Goal: Navigation & Orientation: Understand site structure

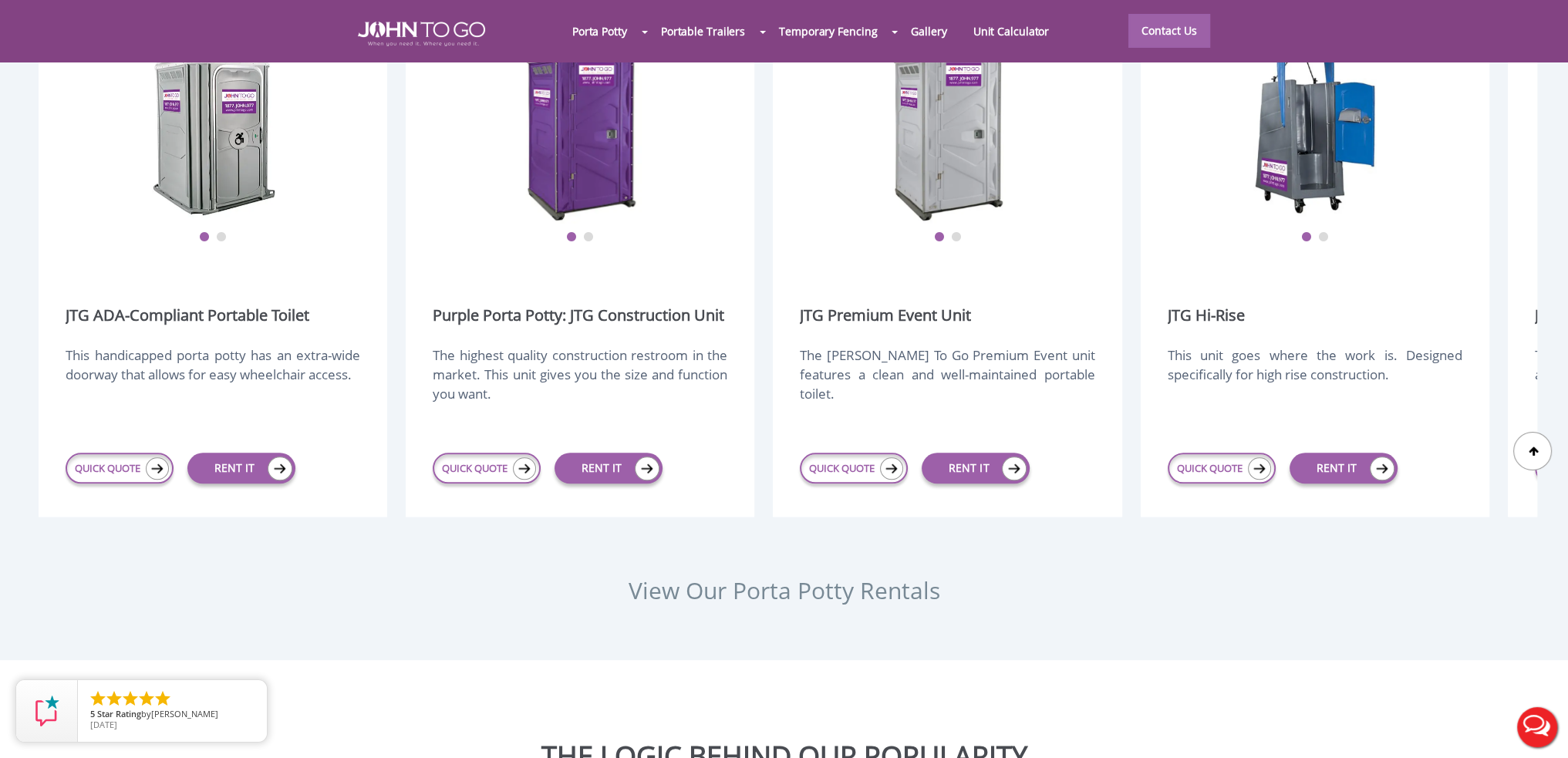
scroll to position [1850, 0]
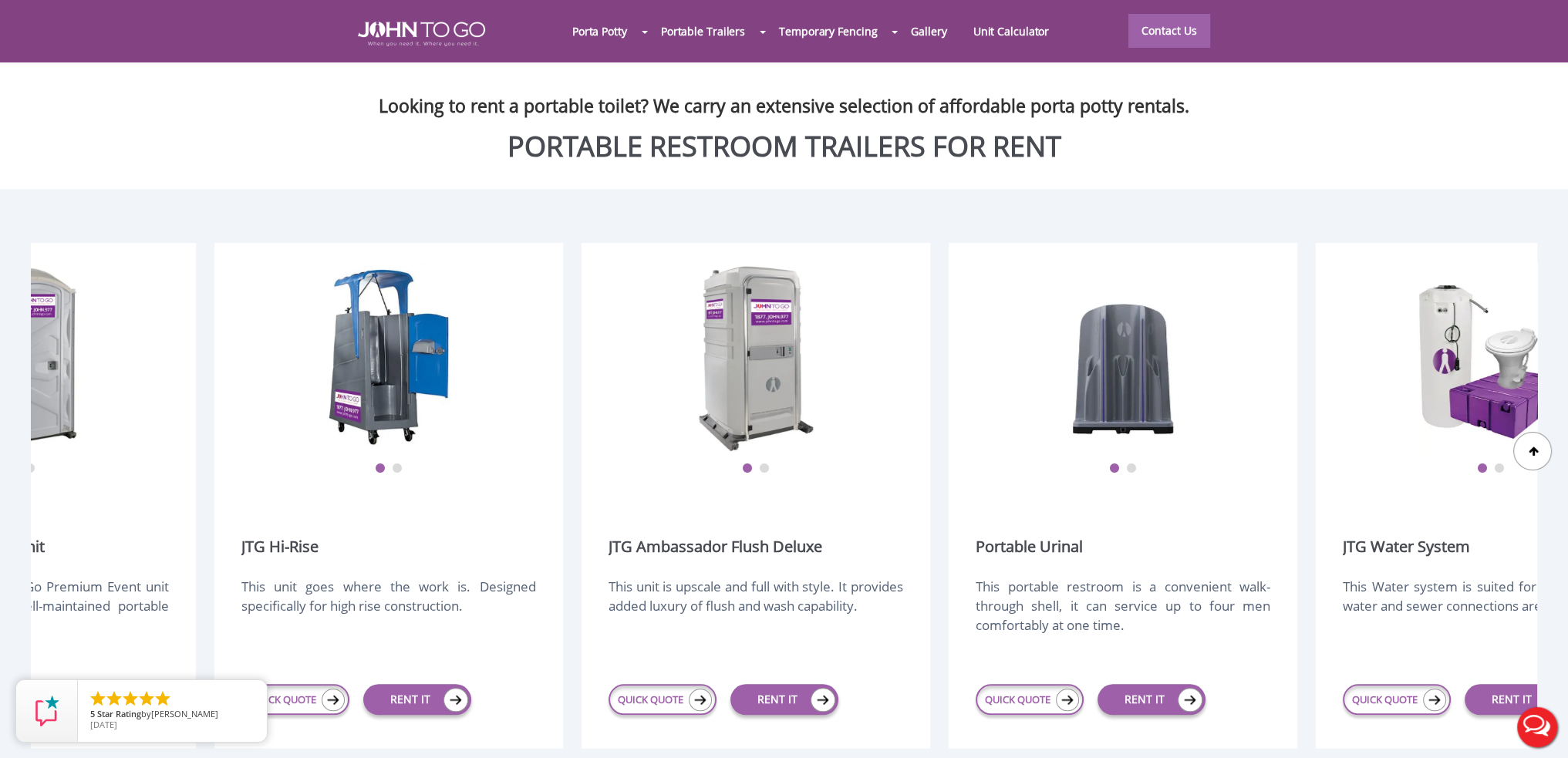
drag, startPoint x: 1097, startPoint y: 366, endPoint x: 171, endPoint y: 298, distance: 928.5
click at [171, 298] on div "1 2 JTG Premium Event Unit The [PERSON_NAME] To Go Premium Event unit features …" at bounding box center [20, 495] width 348 height 505
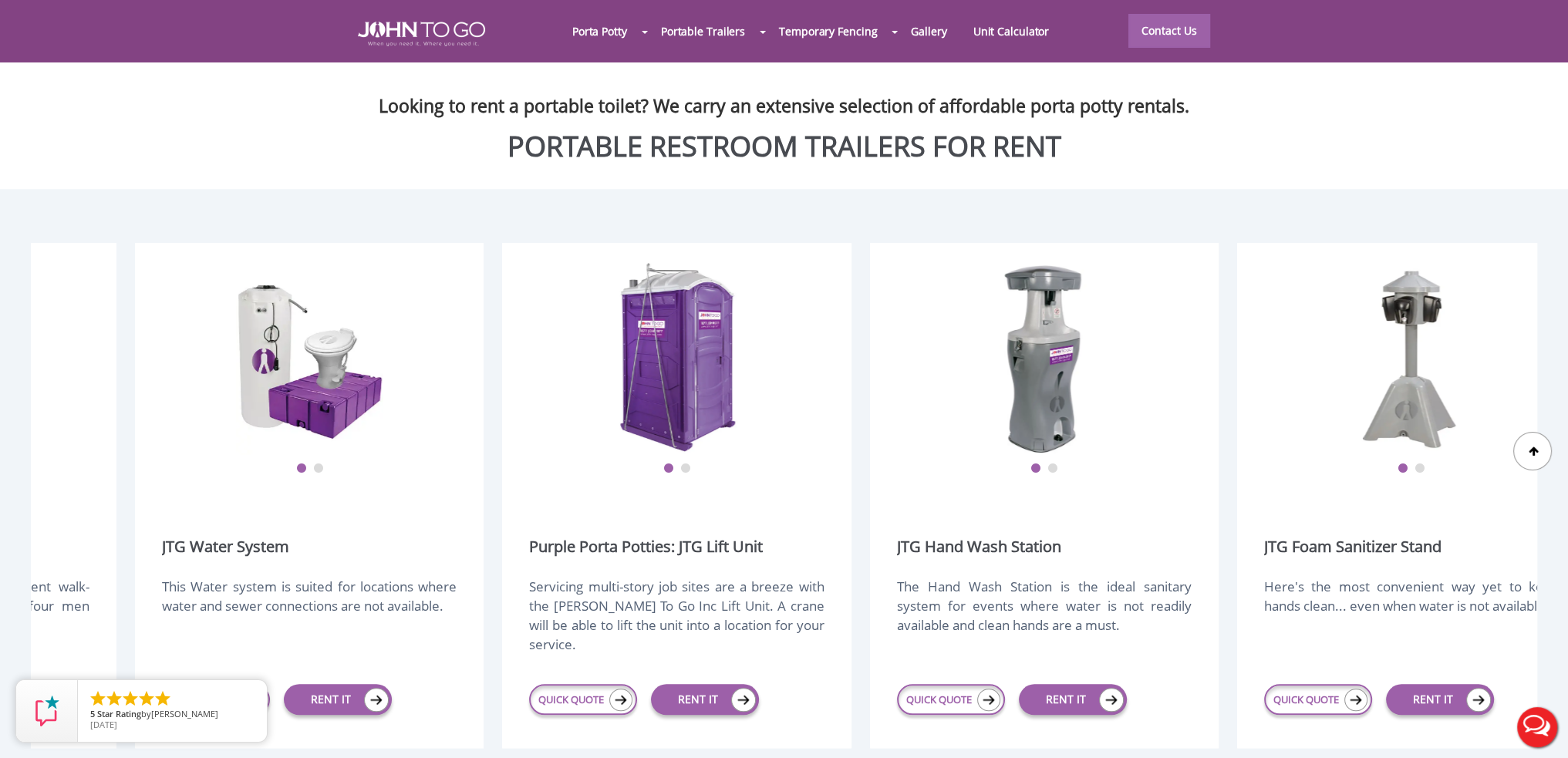
scroll to position [0, 2165]
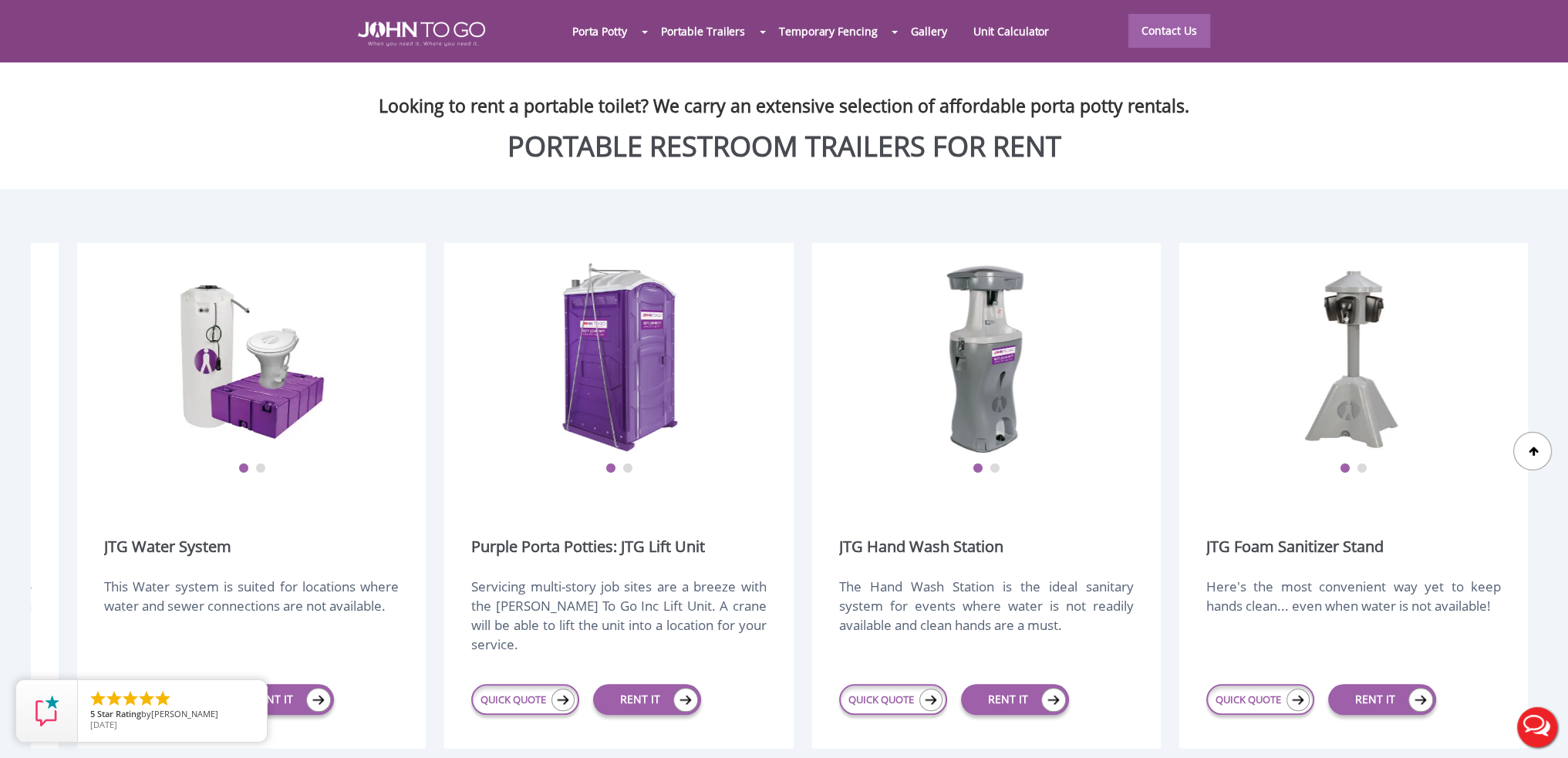
drag, startPoint x: 1101, startPoint y: 329, endPoint x: 518, endPoint y: 296, distance: 583.9
drag, startPoint x: 312, startPoint y: 274, endPoint x: 159, endPoint y: 294, distance: 154.3
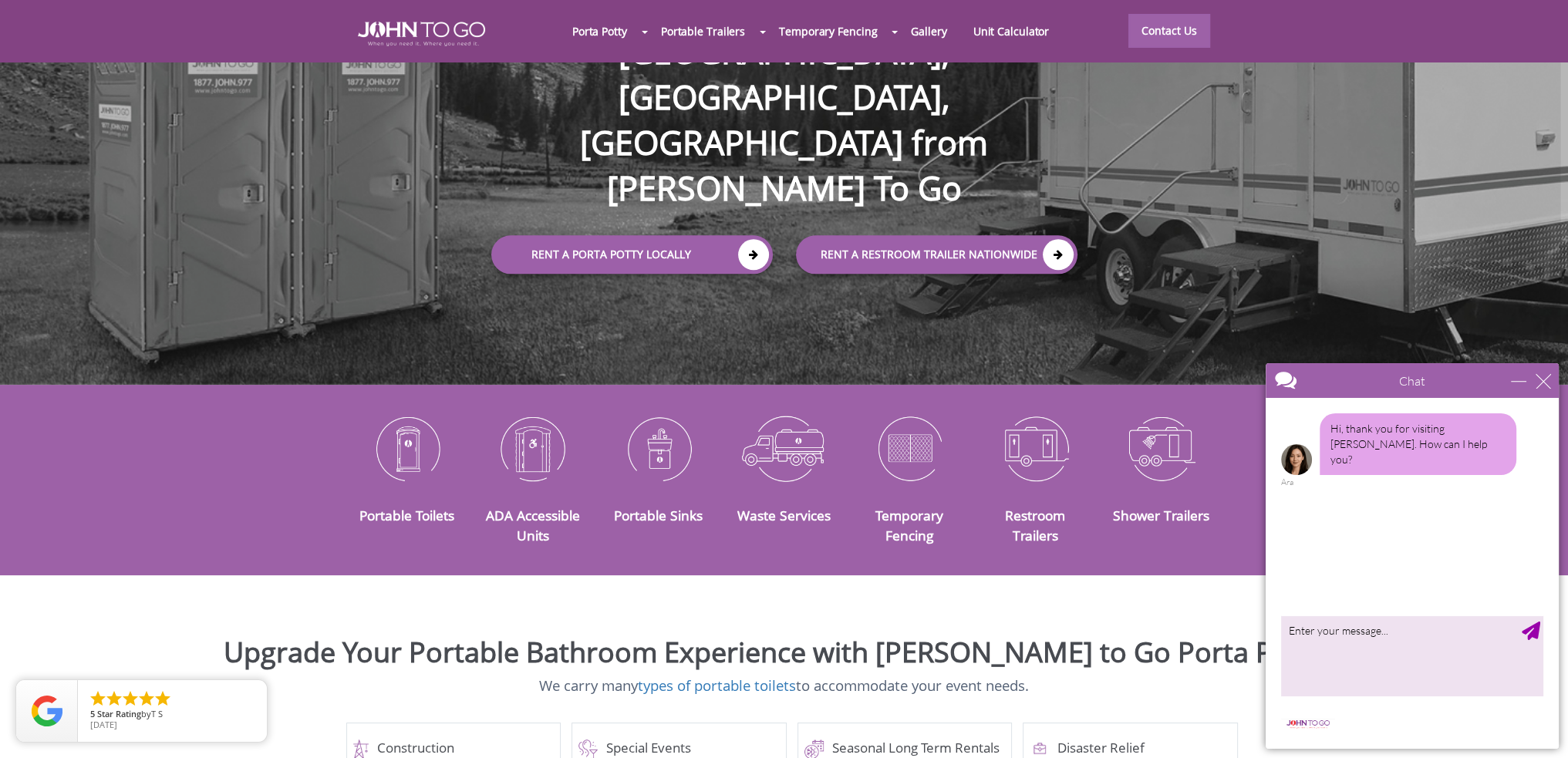
scroll to position [193, 0]
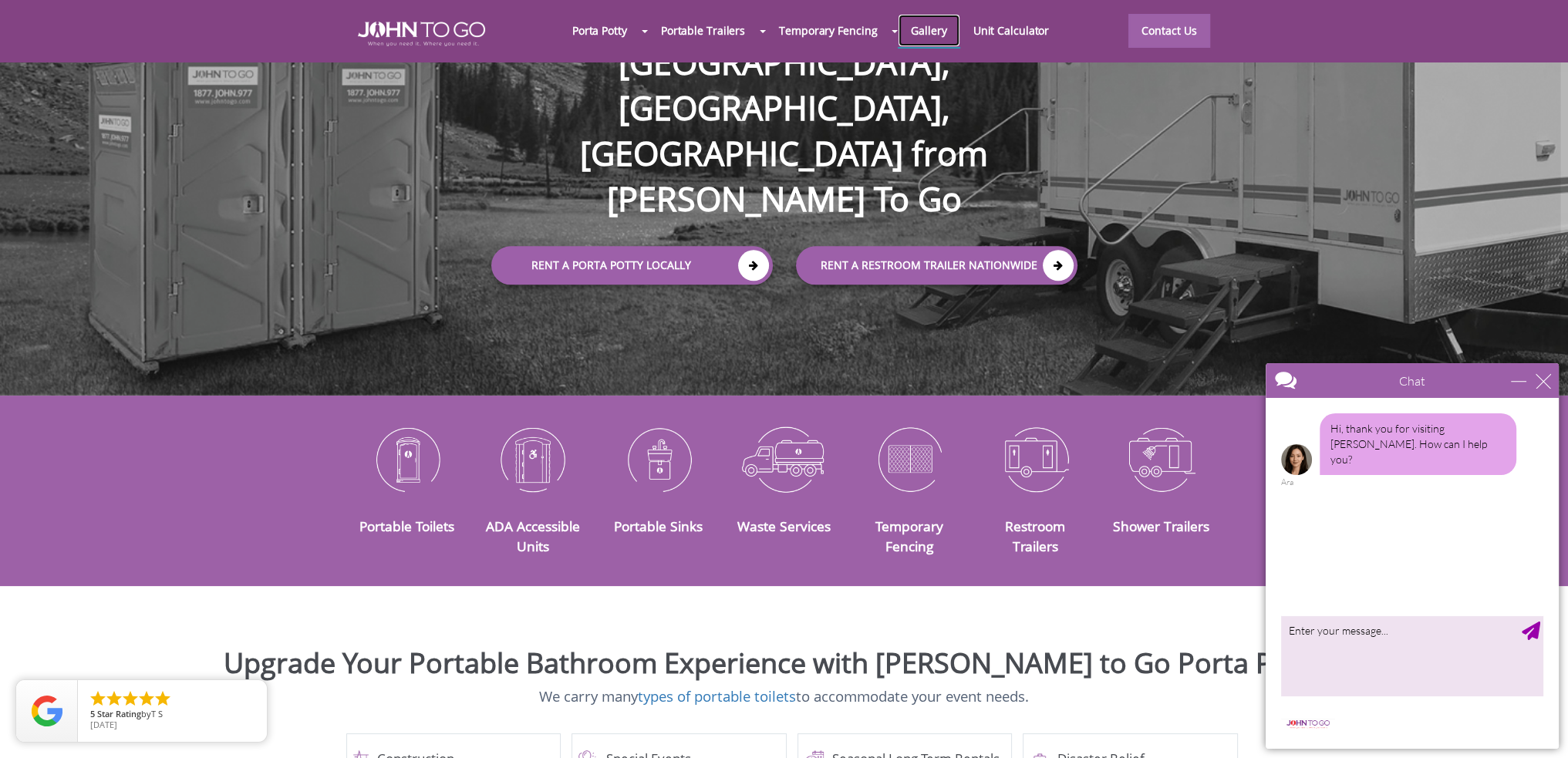
click at [924, 38] on link "Gallery" at bounding box center [928, 31] width 62 height 33
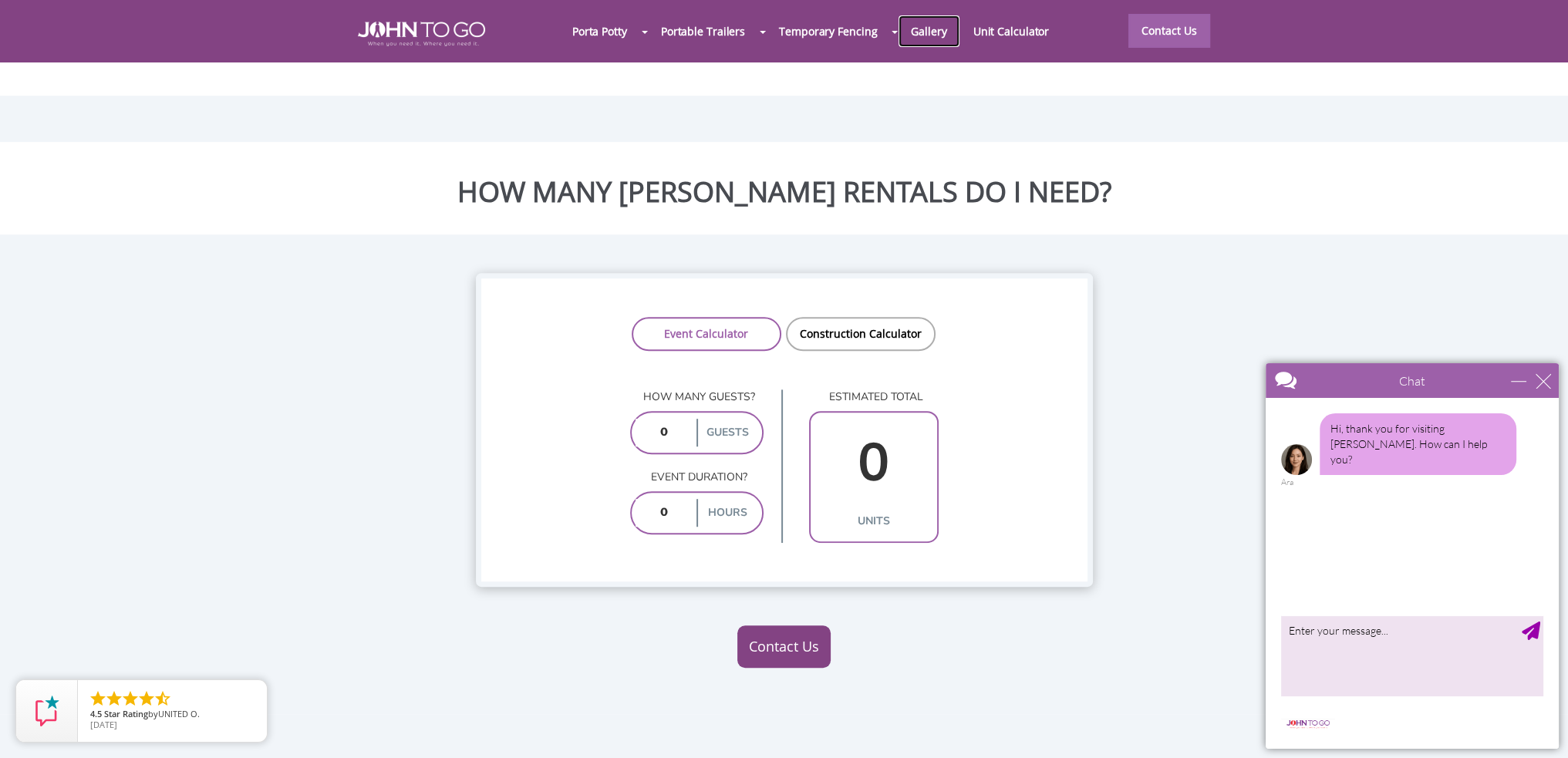
scroll to position [1079, 0]
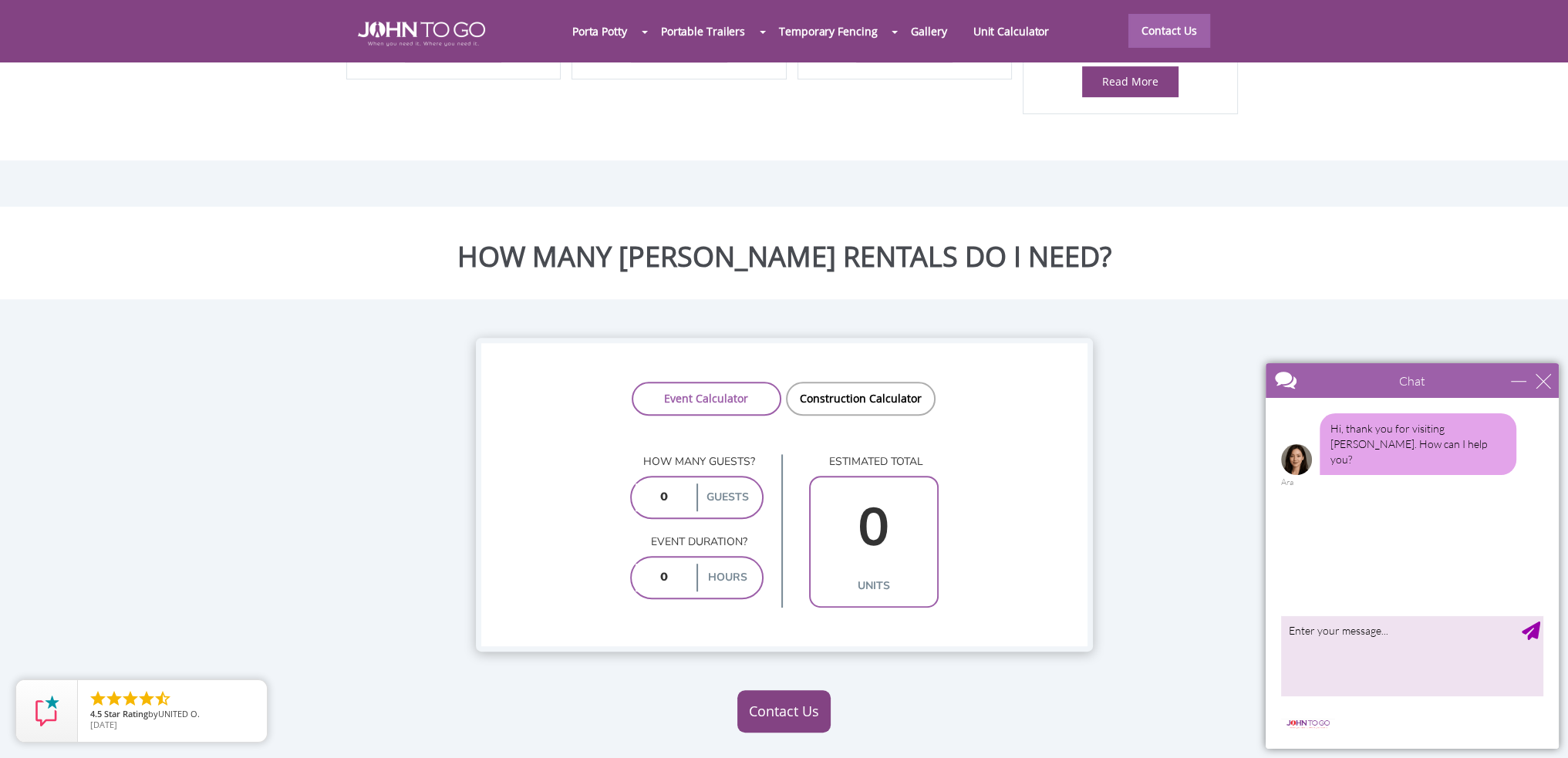
click at [649, 483] on input "number" at bounding box center [664, 497] width 58 height 28
click at [754, 454] on div "How many guests? guests" at bounding box center [696, 495] width 134 height 80
click at [862, 381] on link "Construction Calculator" at bounding box center [860, 398] width 149 height 34
